Goal: Browse casually: Explore the website without a specific task or goal

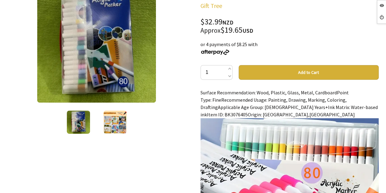
scroll to position [153, 0]
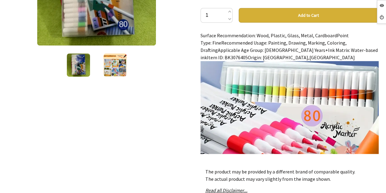
click at [121, 76] on img at bounding box center [114, 64] width 23 height 23
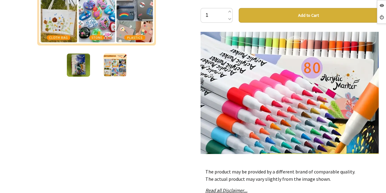
scroll to position [0, 0]
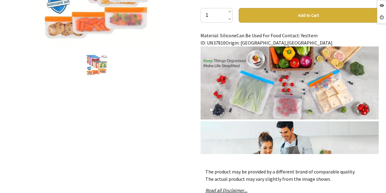
scroll to position [31, 0]
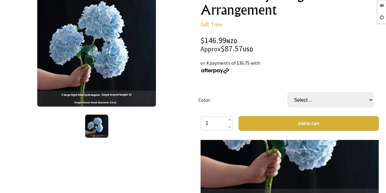
scroll to position [519, 0]
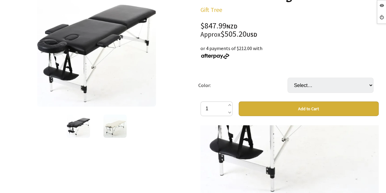
scroll to position [946, 0]
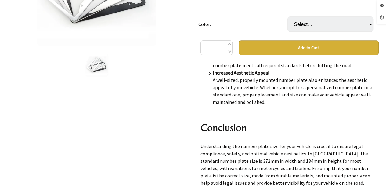
scroll to position [1965, 0]
